Goal: Navigation & Orientation: Find specific page/section

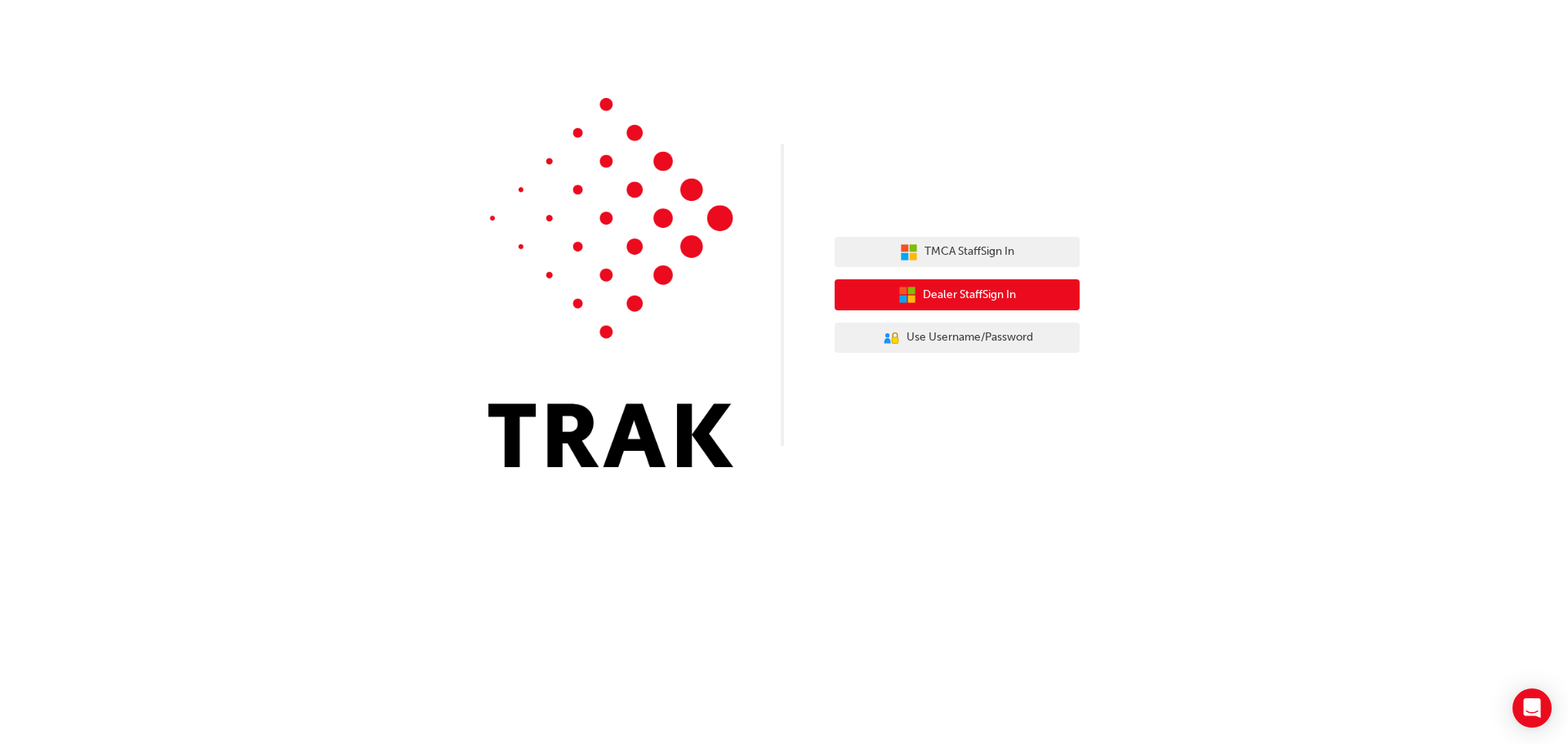
click at [983, 301] on span "Dealer Staff Sign In" at bounding box center [969, 295] width 93 height 18
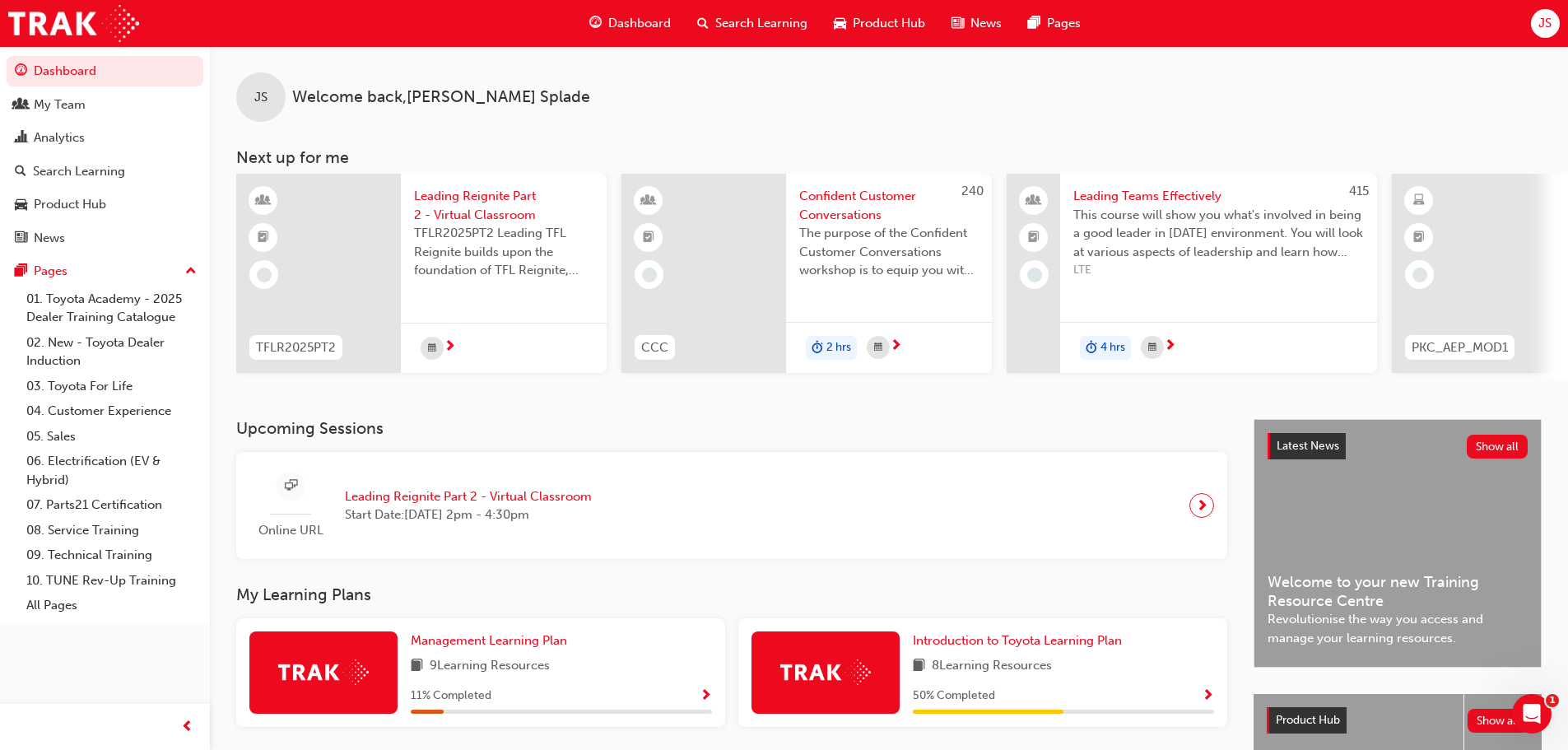
click at [973, 23] on span "News" at bounding box center [986, 24] width 31 height 19
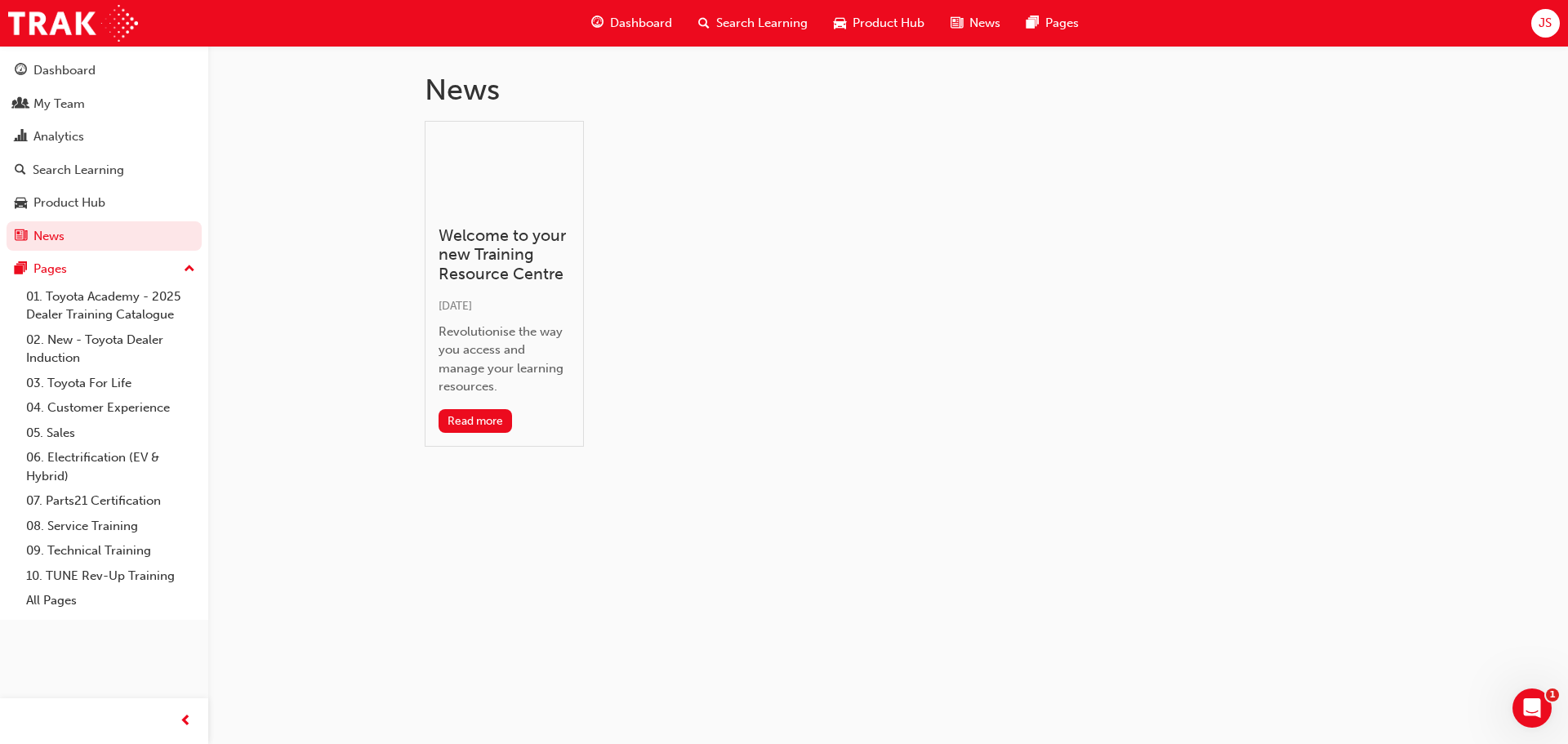
click at [1536, 30] on div "JS" at bounding box center [1545, 24] width 29 height 29
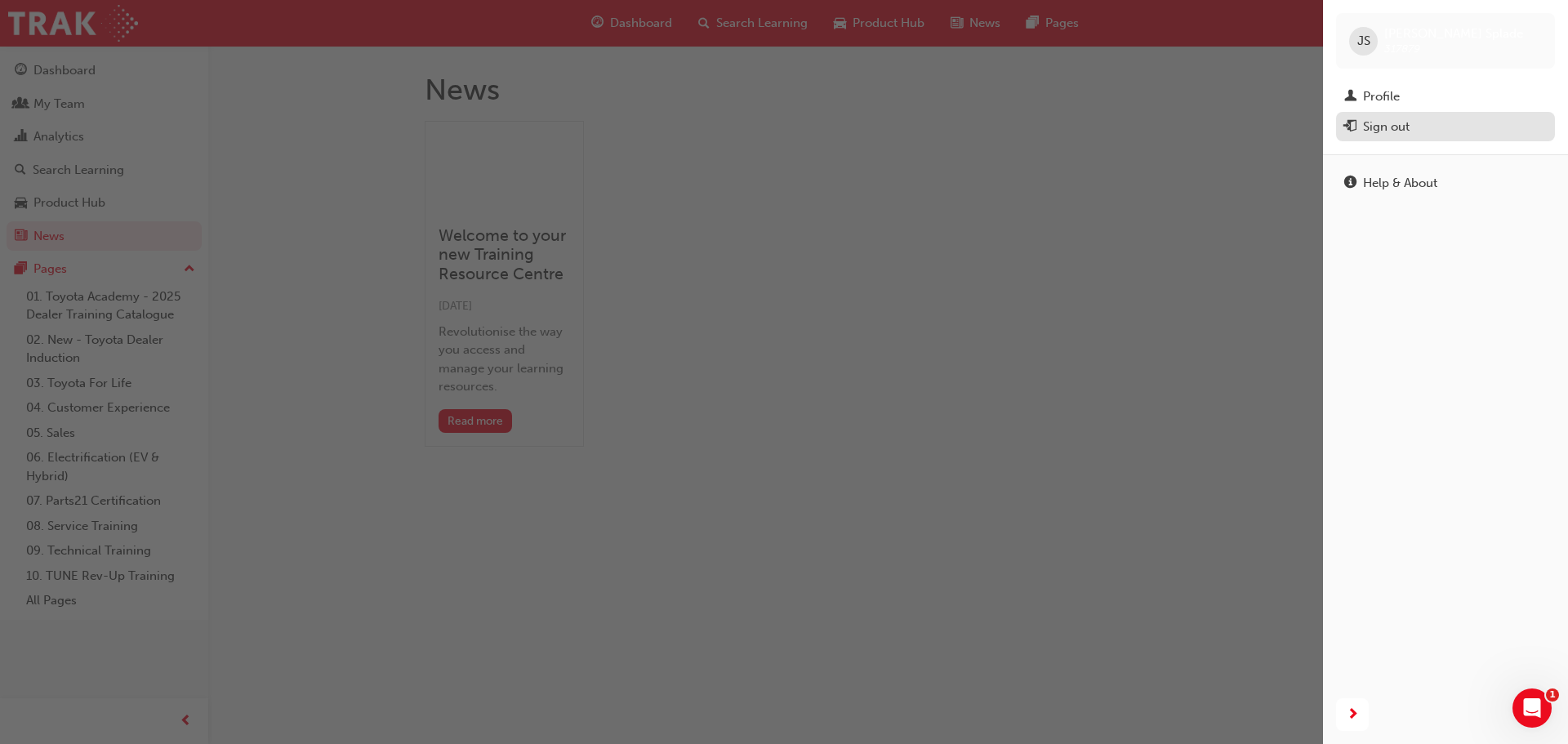
click at [1403, 129] on div "Sign out" at bounding box center [1386, 127] width 46 height 18
